Goal: Information Seeking & Learning: Compare options

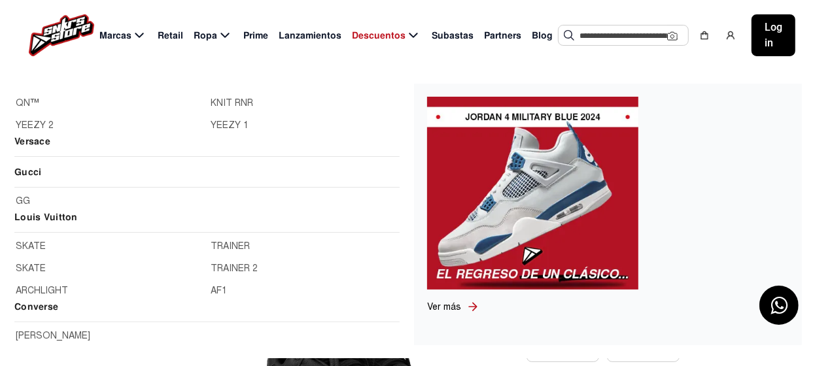
scroll to position [1242, 0]
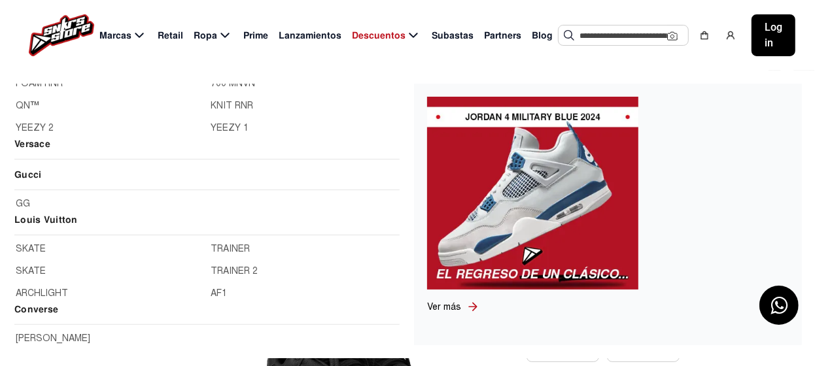
click at [31, 244] on link "SKATE" at bounding box center [110, 249] width 188 height 14
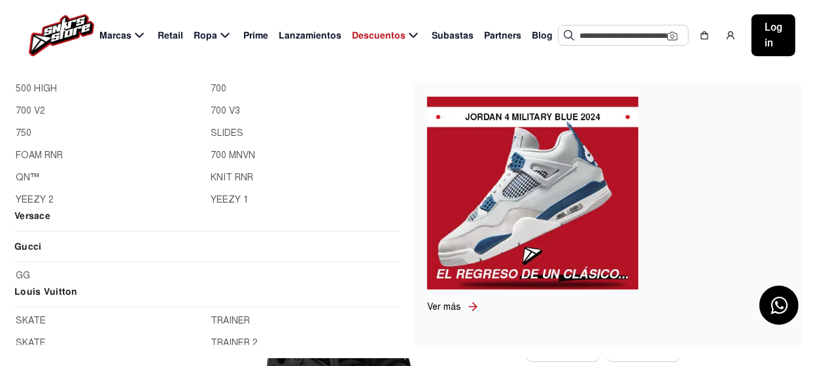
scroll to position [1308, 0]
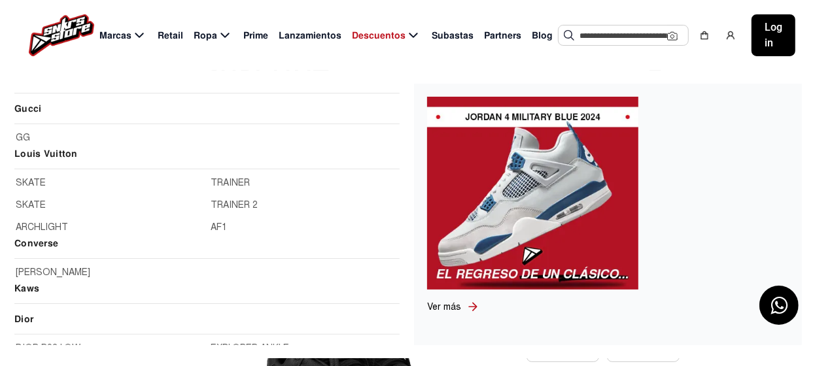
click at [44, 224] on link "ARCHLIGHT" at bounding box center [110, 227] width 188 height 14
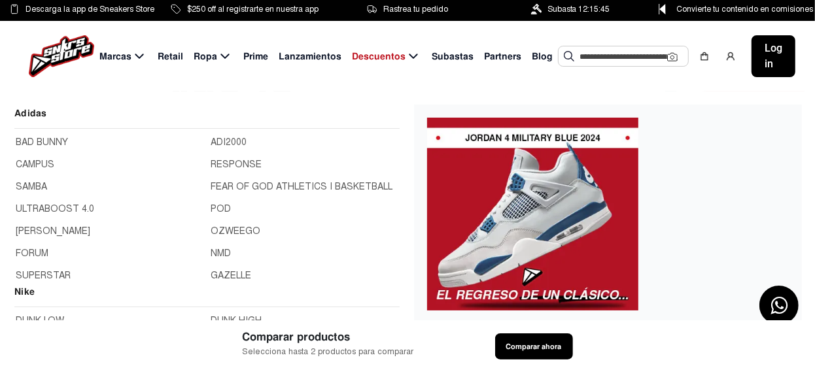
click at [121, 58] on span "Marcas" at bounding box center [115, 57] width 32 height 14
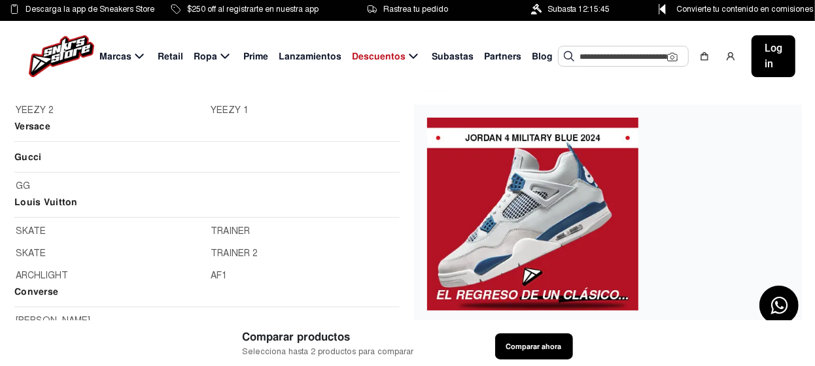
scroll to position [1308, 0]
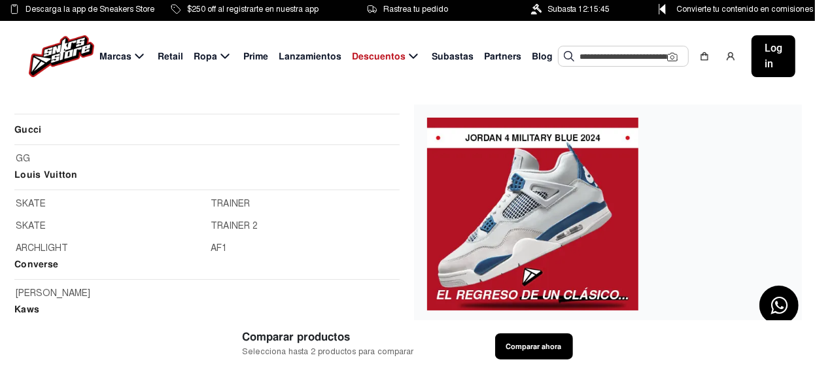
click at [239, 200] on link "TRAINER" at bounding box center [305, 204] width 188 height 14
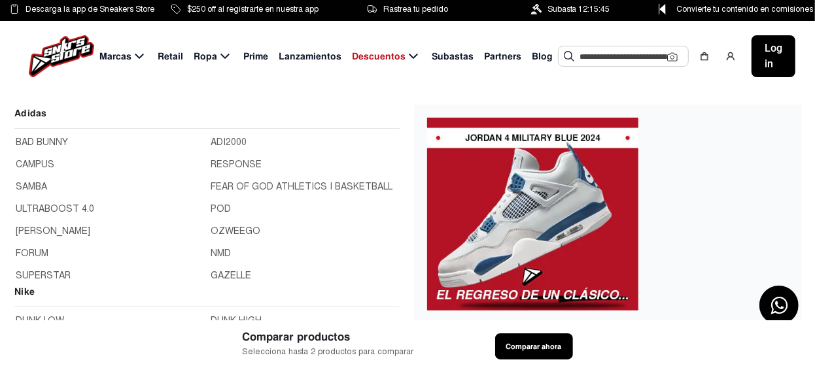
click at [131, 54] on icon at bounding box center [139, 56] width 16 height 16
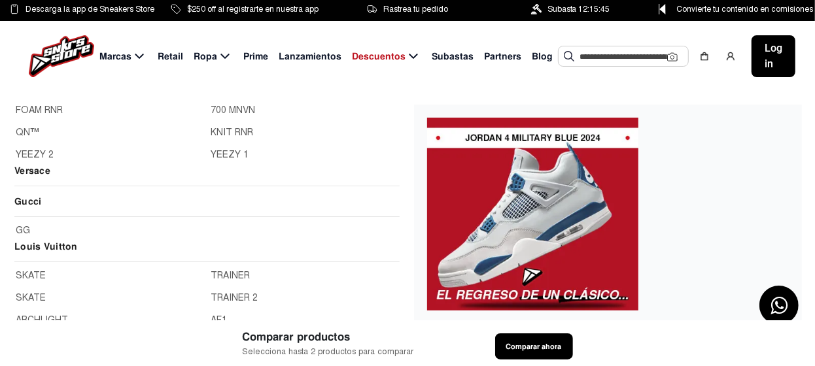
scroll to position [1298, 0]
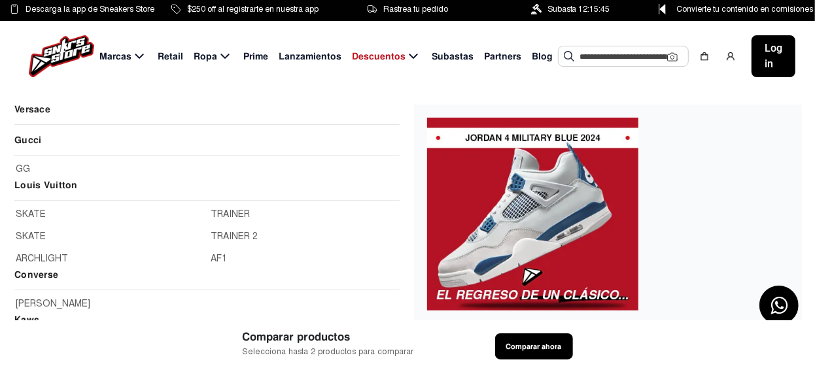
click at [239, 234] on link "TRAINER 2" at bounding box center [305, 237] width 188 height 14
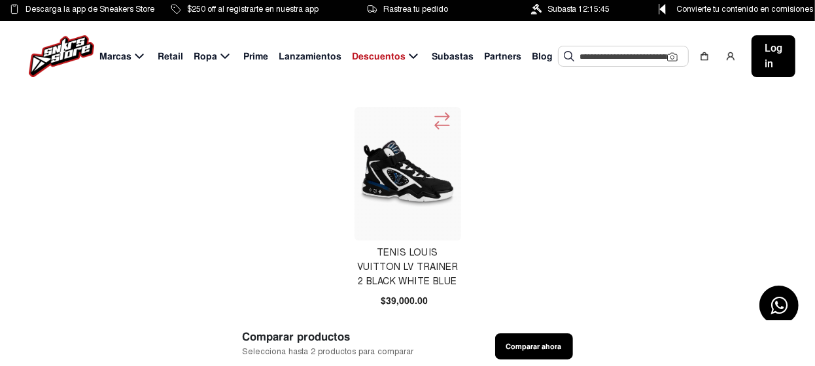
click at [438, 118] on icon at bounding box center [442, 122] width 21 height 22
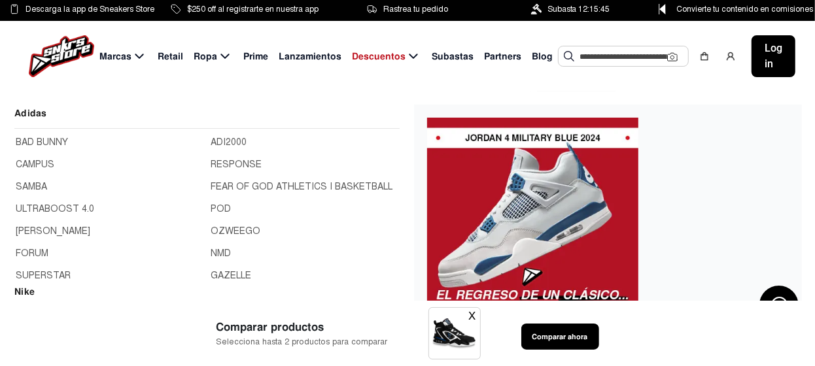
click at [122, 58] on span "Marcas" at bounding box center [115, 57] width 32 height 14
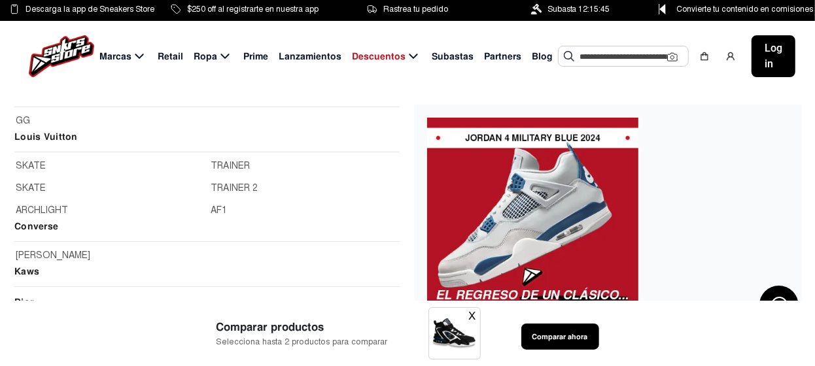
scroll to position [1374, 0]
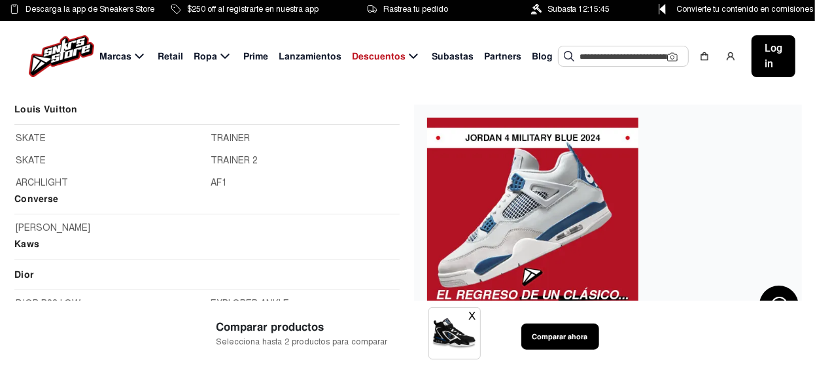
click at [212, 181] on link "AF1" at bounding box center [305, 183] width 188 height 14
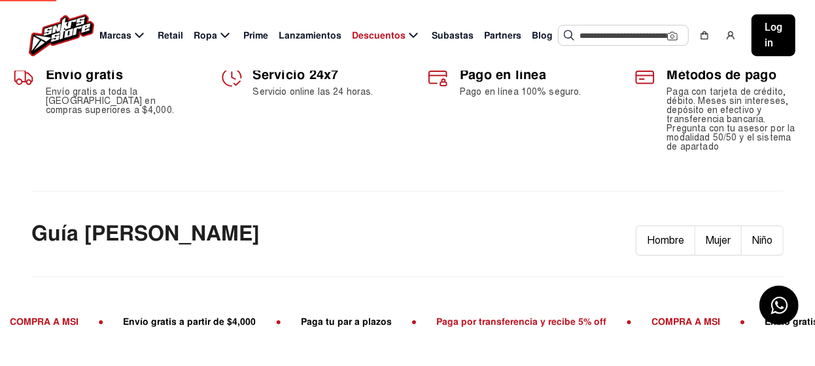
scroll to position [65, 0]
